Goal: Information Seeking & Learning: Learn about a topic

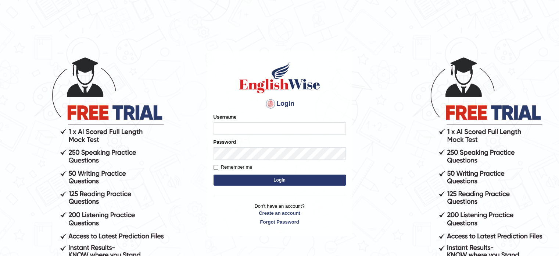
type input "Badmaarag"
click at [214, 174] on button "Login" at bounding box center [280, 179] width 132 height 11
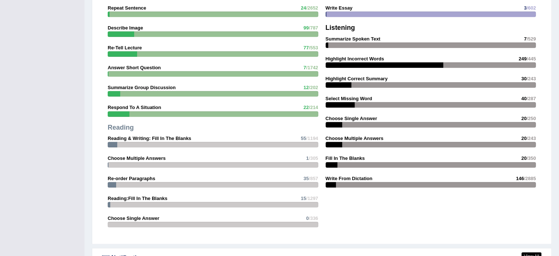
scroll to position [699, 0]
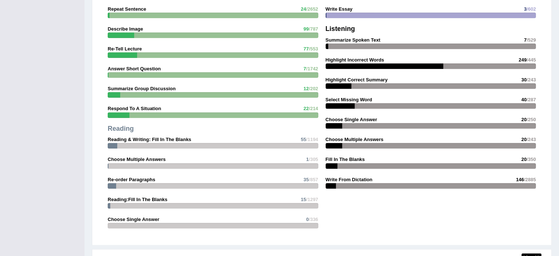
click at [363, 179] on strong "Write From Dictation" at bounding box center [349, 180] width 47 height 6
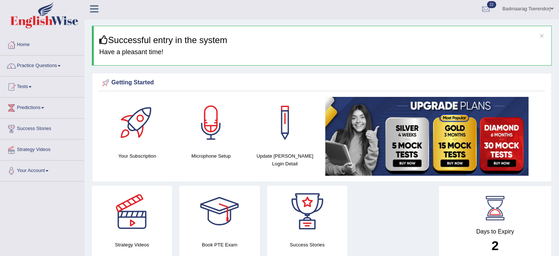
scroll to position [0, 0]
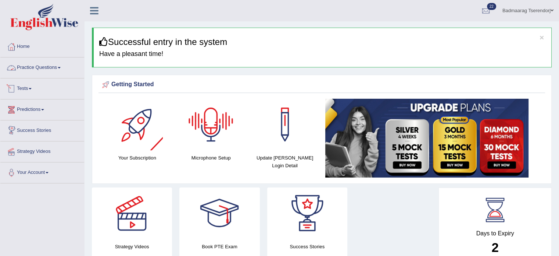
click at [42, 66] on link "Practice Questions" at bounding box center [42, 66] width 84 height 18
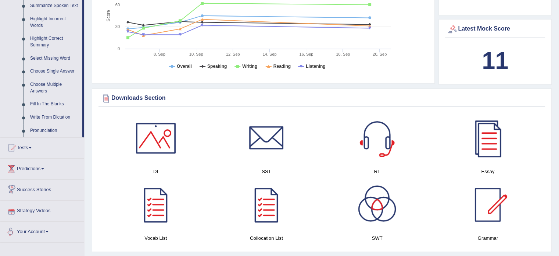
scroll to position [331, 0]
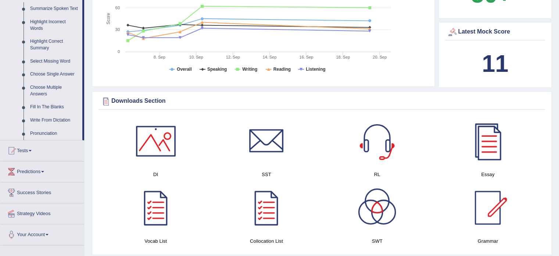
click at [50, 118] on link "Write From Dictation" at bounding box center [55, 120] width 56 height 13
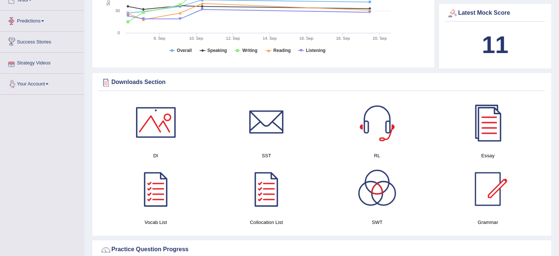
scroll to position [338, 0]
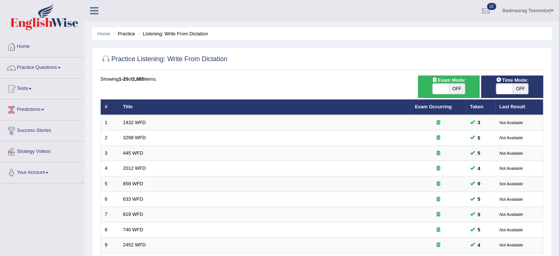
click at [456, 85] on span "OFF" at bounding box center [457, 88] width 16 height 10
checkbox input "true"
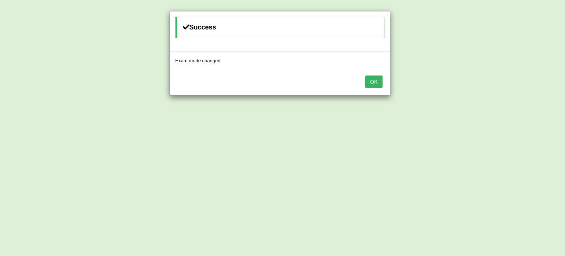
click at [368, 82] on button "OK" at bounding box center [373, 81] width 17 height 13
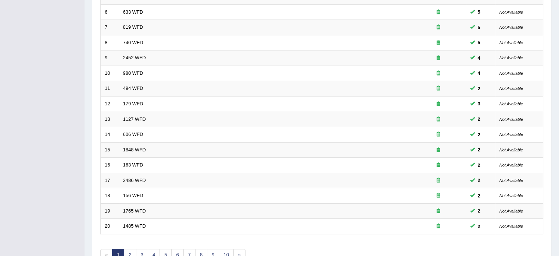
scroll to position [229, 0]
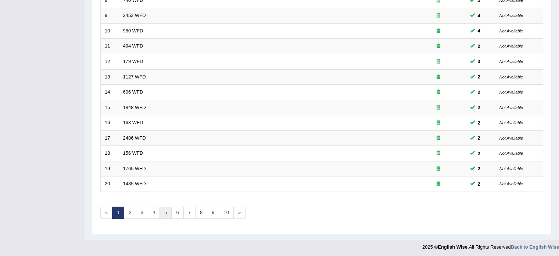
click at [164, 214] on link "5" at bounding box center [166, 212] width 12 height 12
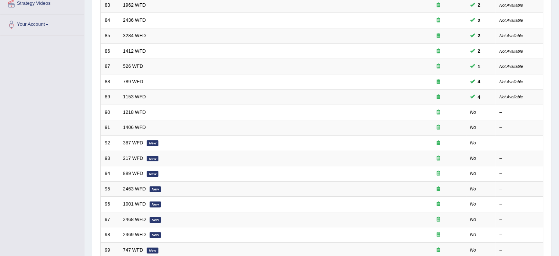
scroll to position [147, 0]
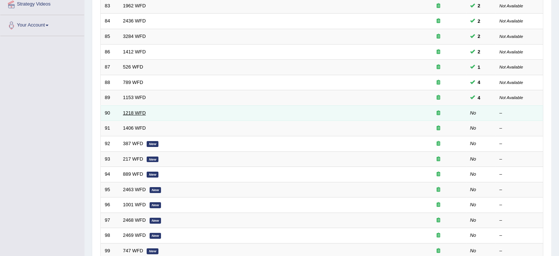
click at [137, 112] on link "1218 WFD" at bounding box center [134, 113] width 23 height 6
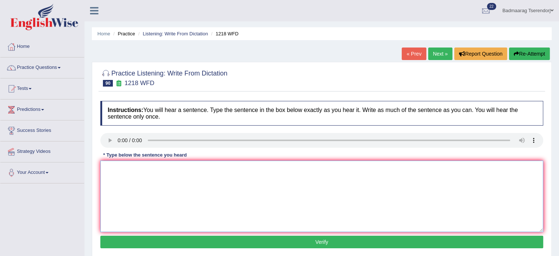
click at [127, 172] on textarea at bounding box center [321, 195] width 443 height 71
click at [108, 171] on textarea "mental health profecional talking availity" at bounding box center [321, 195] width 443 height 71
click at [161, 170] on textarea "Mental health profecional talking availity" at bounding box center [321, 195] width 443 height 71
click at [201, 168] on textarea "Mental health profecional talking availity" at bounding box center [321, 195] width 443 height 71
click at [181, 168] on textarea "Mental health profecional talking availity." at bounding box center [321, 195] width 443 height 71
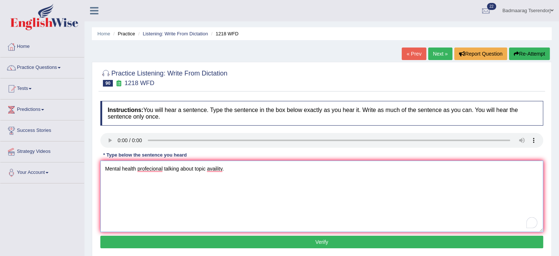
type textarea "Mental health profecional talking about topic availity."
click at [191, 244] on button "Verify" at bounding box center [321, 241] width 443 height 13
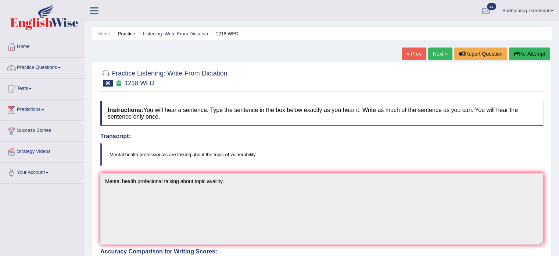
click at [534, 53] on button "Re-Attempt" at bounding box center [529, 53] width 41 height 13
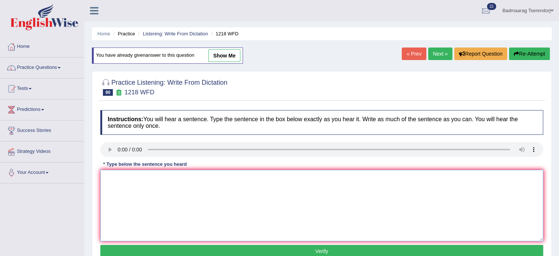
click at [196, 192] on textarea at bounding box center [321, 205] width 443 height 71
click at [199, 178] on textarea "Mental health professionals talking about vulnerability." at bounding box center [321, 205] width 443 height 71
type textarea "Mental health professionals talking about topic vulnerability."
click at [181, 248] on button "Verify" at bounding box center [321, 251] width 443 height 13
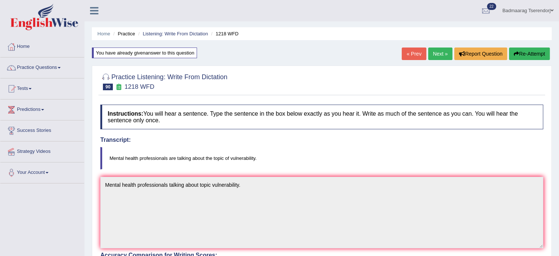
click at [435, 54] on link "Next »" at bounding box center [440, 53] width 24 height 13
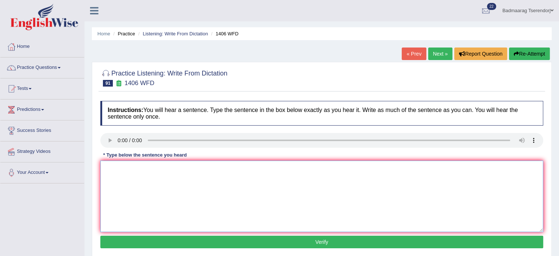
click at [132, 171] on textarea at bounding box center [321, 195] width 443 height 71
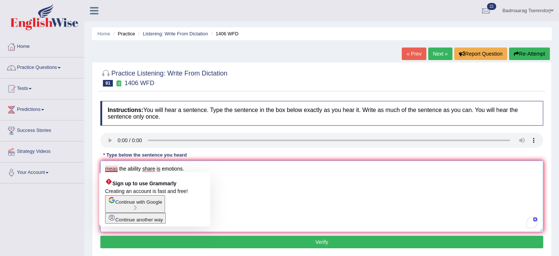
click at [109, 169] on textarea "meas the ability share is emotions." at bounding box center [321, 195] width 443 height 71
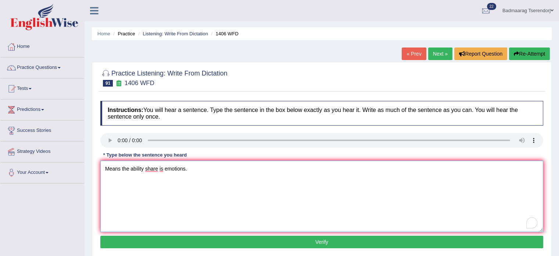
type textarea "Means the ability share is emotions."
click at [141, 238] on button "Verify" at bounding box center [321, 241] width 443 height 13
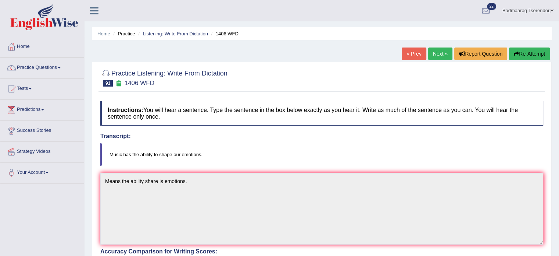
click at [526, 51] on button "Re-Attempt" at bounding box center [529, 53] width 41 height 13
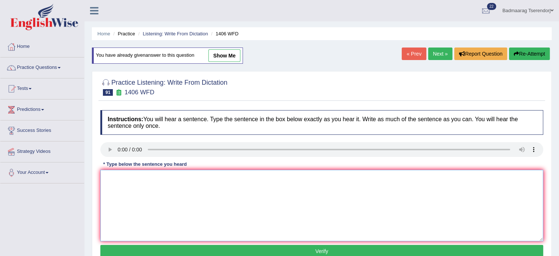
click at [172, 191] on textarea at bounding box center [321, 205] width 443 height 71
click at [152, 177] on textarea "Music has the ability emotions." at bounding box center [321, 205] width 443 height 71
type textarea "Music has the ability to sahpe are emotions."
click at [200, 245] on button "Verify" at bounding box center [321, 251] width 443 height 13
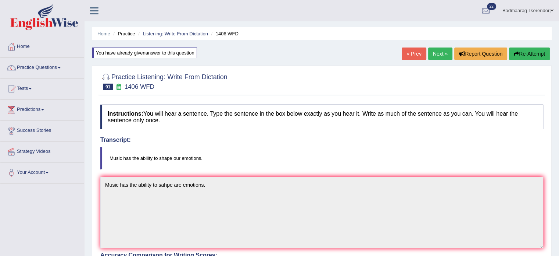
click at [526, 53] on button "Re-Attempt" at bounding box center [529, 53] width 41 height 13
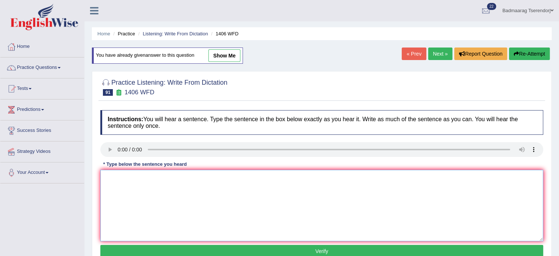
click at [157, 200] on textarea at bounding box center [321, 205] width 443 height 71
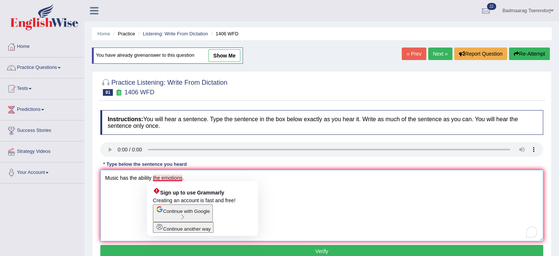
click at [153, 176] on textarea "Music has the ability the emotions." at bounding box center [321, 205] width 443 height 71
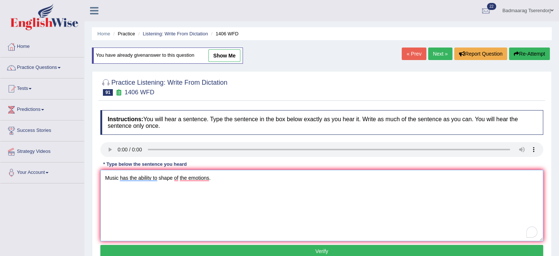
type textarea "Music has the ability to shape of the emotions."
click at [164, 248] on button "Verify" at bounding box center [321, 251] width 443 height 13
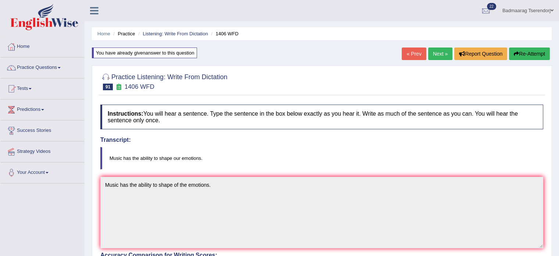
click at [441, 56] on link "Next »" at bounding box center [440, 53] width 24 height 13
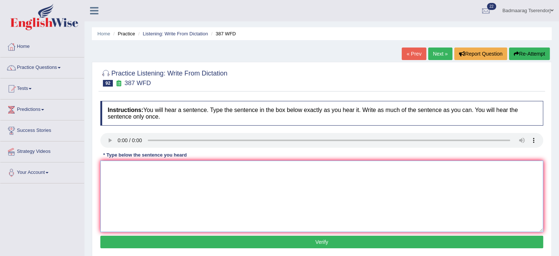
click at [124, 169] on textarea at bounding box center [321, 195] width 443 height 71
click at [107, 166] on textarea "the econiti is now" at bounding box center [321, 195] width 443 height 71
click at [131, 168] on textarea "The econiti is now" at bounding box center [321, 195] width 443 height 71
click at [167, 168] on textarea "The economic is now" at bounding box center [321, 195] width 443 height 71
type textarea "The economic is now."
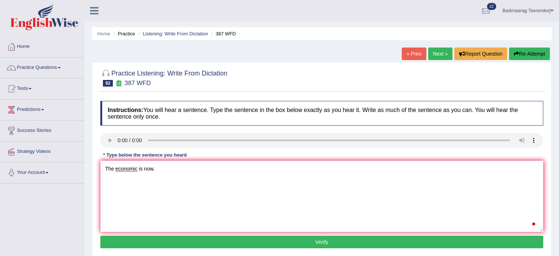
click at [164, 240] on button "Verify" at bounding box center [321, 241] width 443 height 13
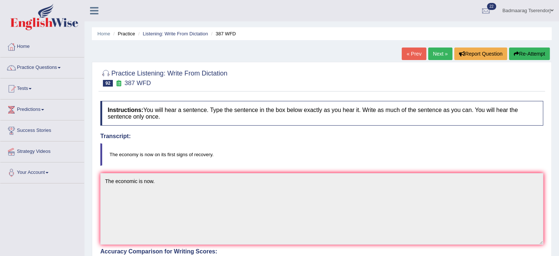
click at [535, 53] on button "Re-Attempt" at bounding box center [529, 53] width 41 height 13
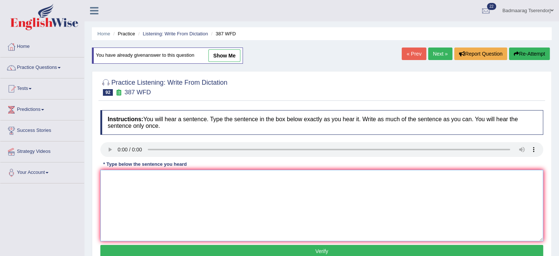
click at [175, 186] on textarea at bounding box center [321, 205] width 443 height 71
click at [138, 176] on textarea "The economy signs recovery." at bounding box center [321, 205] width 443 height 71
type textarea "The economy is now signs recovery."
click at [183, 247] on button "Verify" at bounding box center [321, 251] width 443 height 13
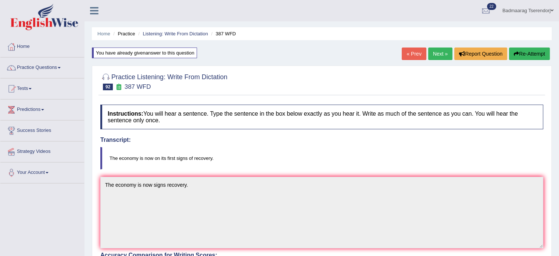
click at [529, 52] on button "Re-Attempt" at bounding box center [529, 53] width 41 height 13
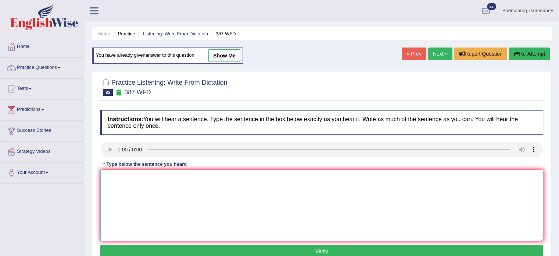
click at [114, 179] on textarea at bounding box center [321, 205] width 443 height 71
type textarea "The economy is the now it is first signs recovery."
click at [171, 246] on button "Verify" at bounding box center [321, 251] width 443 height 13
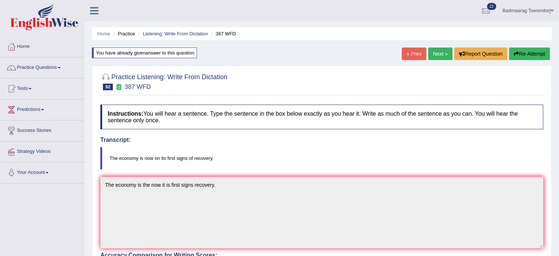
click at [436, 54] on link "Next »" at bounding box center [440, 53] width 24 height 13
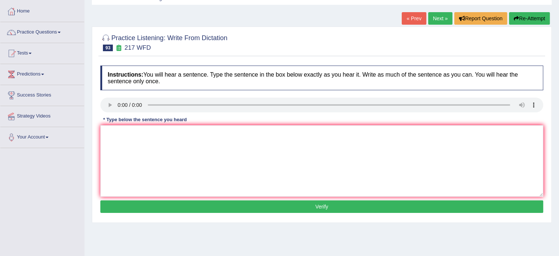
scroll to position [37, 0]
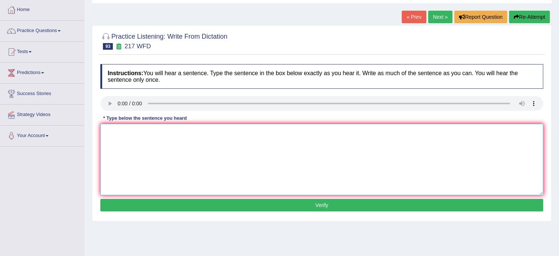
click at [132, 133] on textarea at bounding box center [321, 159] width 443 height 71
click at [108, 131] on textarea "practical experimence regal training." at bounding box center [321, 159] width 443 height 71
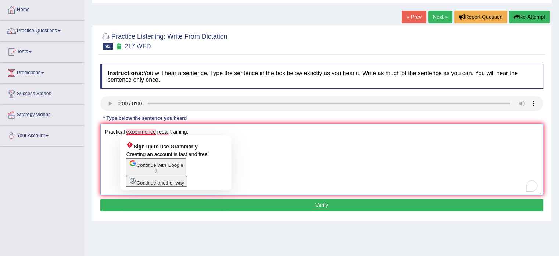
click at [249, 135] on textarea "Practical experimence regal training." at bounding box center [321, 159] width 443 height 71
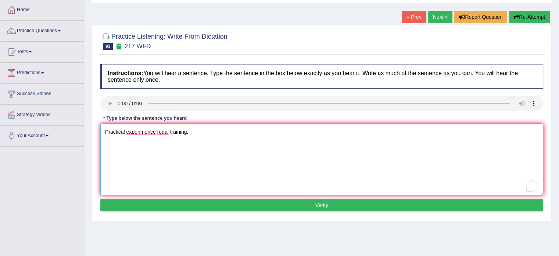
click at [156, 130] on textarea "Practical experimence regal training." at bounding box center [321, 159] width 443 height 71
type textarea "Practical experimence regal training."
click at [184, 204] on button "Verify" at bounding box center [321, 205] width 443 height 13
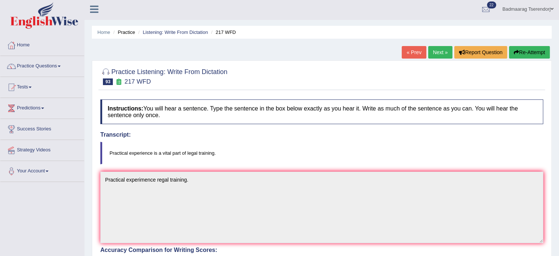
scroll to position [0, 0]
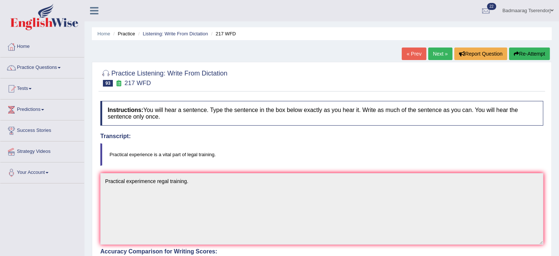
click at [536, 53] on button "Re-Attempt" at bounding box center [529, 53] width 41 height 13
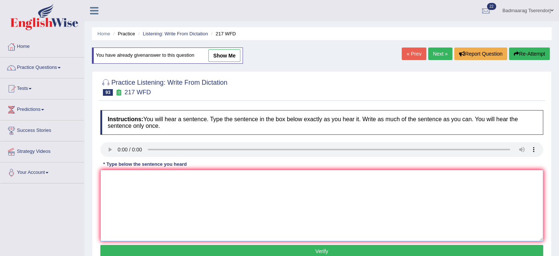
click at [165, 182] on textarea at bounding box center [321, 205] width 443 height 71
click at [153, 178] on textarea "Practical experience vital legal" at bounding box center [321, 205] width 443 height 71
click at [190, 176] on textarea "Practical experience is a vital legal" at bounding box center [321, 205] width 443 height 71
click at [173, 178] on textarea "Practical experience is a vital legal training." at bounding box center [321, 205] width 443 height 71
type textarea "Practical experience is a vital part legal training."
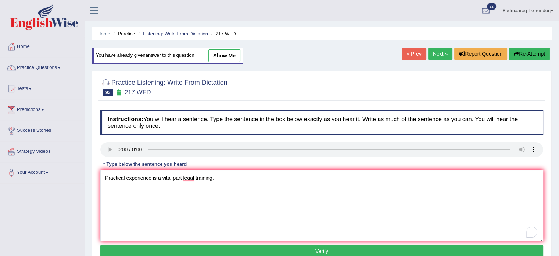
click at [220, 248] on button "Verify" at bounding box center [321, 251] width 443 height 13
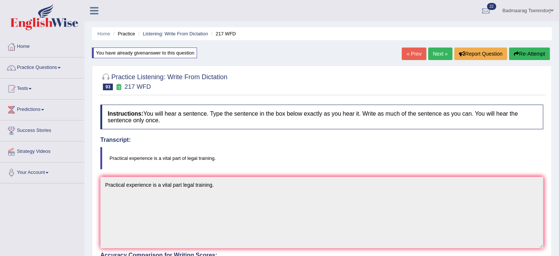
click at [443, 53] on link "Next »" at bounding box center [440, 53] width 24 height 13
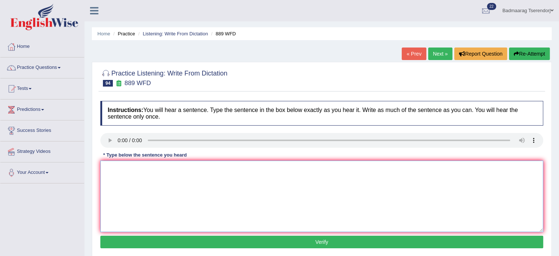
click at [122, 167] on textarea at bounding box center [321, 195] width 443 height 71
click at [106, 170] on textarea "some people." at bounding box center [321, 195] width 443 height 71
type textarea "Wow some people."
click at [171, 238] on button "Verify" at bounding box center [321, 241] width 443 height 13
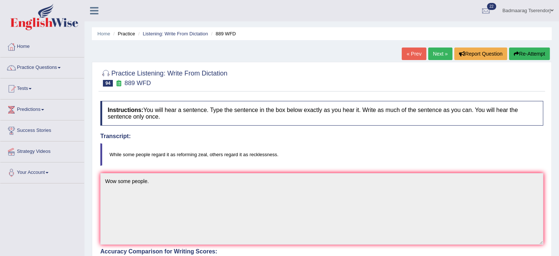
click at [529, 50] on button "Re-Attempt" at bounding box center [529, 53] width 41 height 13
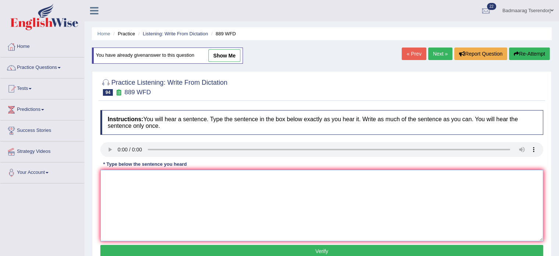
click at [160, 184] on textarea at bounding box center [321, 205] width 443 height 71
click at [166, 178] on textarea "While some people regard reforming zeal regard recklessness." at bounding box center [321, 205] width 443 height 71
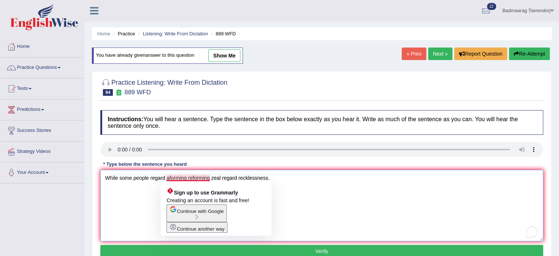
click at [171, 176] on textarea "While some people regard aforming reforming zeal regard recklessness." at bounding box center [321, 205] width 443 height 71
click at [188, 179] on textarea "While some people regard a forming reforming zeal regard recklessness." at bounding box center [321, 205] width 443 height 71
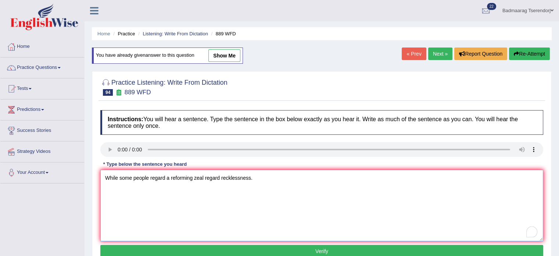
click at [205, 177] on textarea "While some people regard a reforming zeal regard recklessness." at bounding box center [321, 205] width 443 height 71
type textarea "While some people regard a reforming zeal other regard recklessness."
click at [161, 251] on button "Verify" at bounding box center [321, 251] width 443 height 13
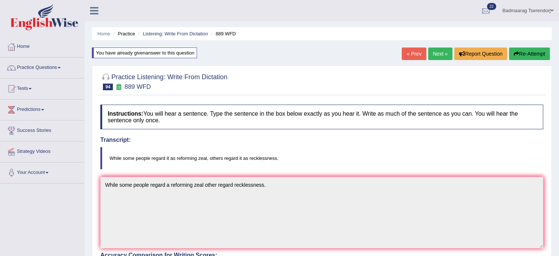
click at [433, 56] on link "Next »" at bounding box center [440, 53] width 24 height 13
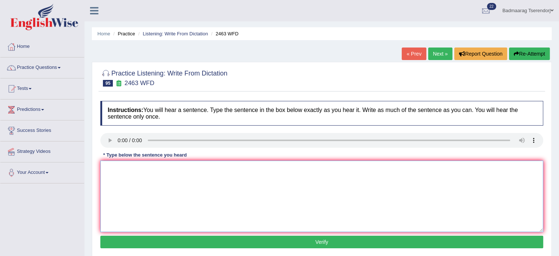
click at [120, 170] on textarea at bounding box center [321, 195] width 443 height 71
click at [124, 169] on textarea "optional term." at bounding box center [321, 195] width 443 height 71
click at [107, 167] on textarea "optional to final term." at bounding box center [321, 195] width 443 height 71
type textarea "Optional to final term."
click at [146, 241] on button "Verify" at bounding box center [321, 241] width 443 height 13
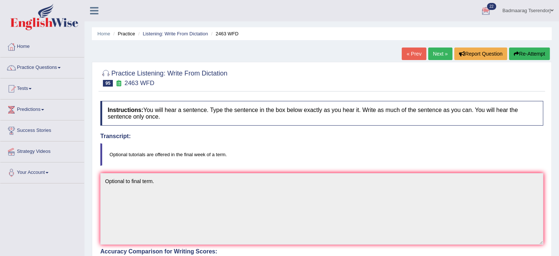
click at [540, 53] on button "Re-Attempt" at bounding box center [529, 53] width 41 height 13
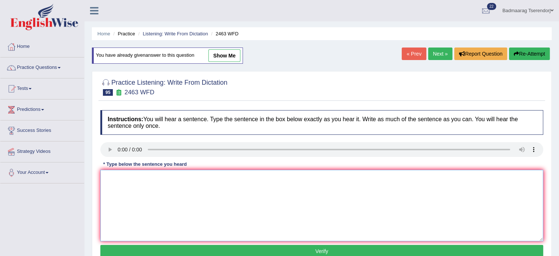
click at [127, 186] on textarea at bounding box center [321, 205] width 443 height 71
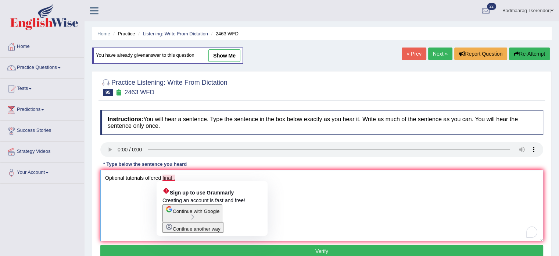
click at [163, 179] on textarea "Optional tutorials offered final ." at bounding box center [321, 205] width 443 height 71
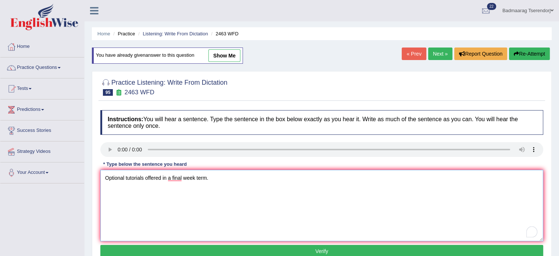
type textarea "Optional tutorials offered in a final week term."
click at [179, 246] on button "Verify" at bounding box center [321, 251] width 443 height 13
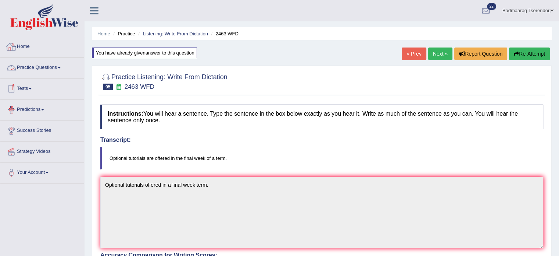
click at [28, 45] on link "Home" at bounding box center [42, 45] width 84 height 18
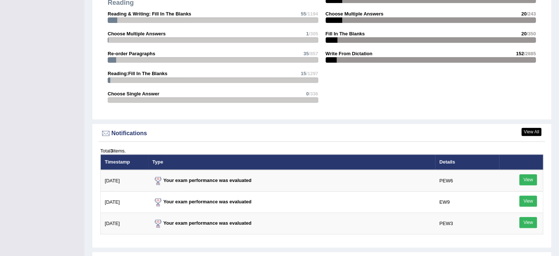
scroll to position [956, 0]
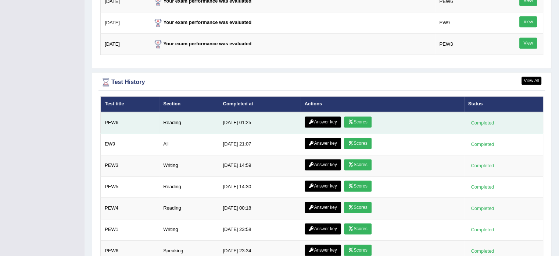
click at [357, 120] on link "Scores" at bounding box center [357, 121] width 27 height 11
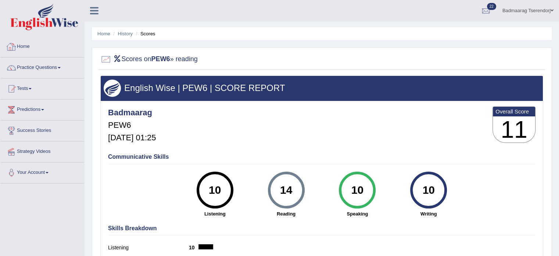
click at [22, 46] on link "Home" at bounding box center [42, 45] width 84 height 18
